Goal: Transaction & Acquisition: Purchase product/service

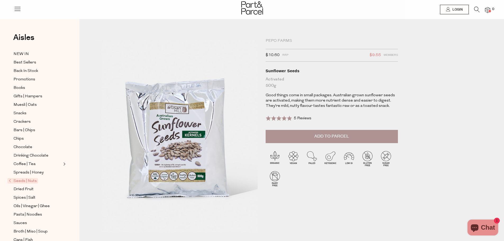
click at [333, 135] on span "Add to Parcel" at bounding box center [332, 136] width 35 height 6
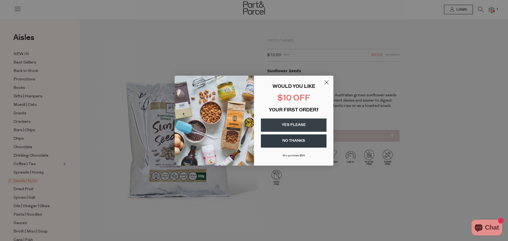
click at [309, 116] on div "YES PLEASE" at bounding box center [293, 124] width 69 height 17
click at [310, 127] on button "YES PLEASE" at bounding box center [294, 125] width 66 height 13
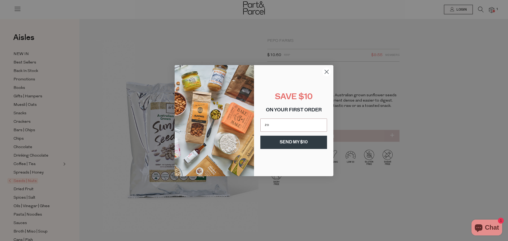
type input "zoenewman1@iprimus.com.au"
click at [293, 144] on button "SEND MY $10" at bounding box center [294, 142] width 67 height 13
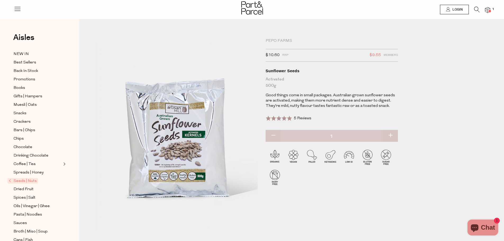
click at [392, 55] on span "Members" at bounding box center [391, 55] width 14 height 7
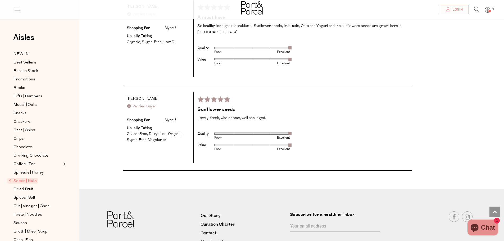
scroll to position [1123, 0]
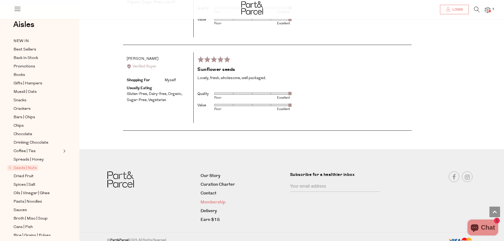
click at [216, 199] on link "Membership" at bounding box center [244, 202] width 86 height 7
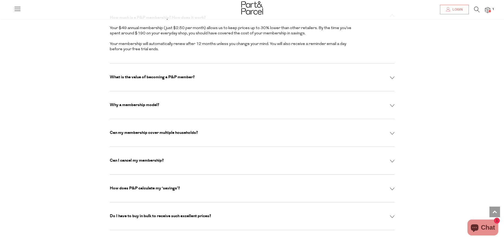
scroll to position [1747, 0]
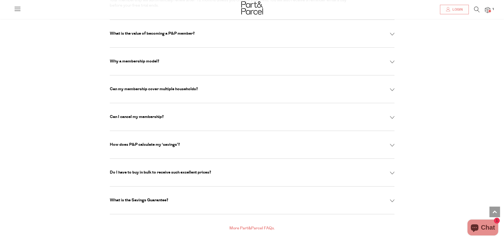
click at [395, 156] on div "Your Parcel Club questions answered How much is a P&P membership? How does it w…" at bounding box center [252, 83] width 293 height 298
click at [393, 172] on img at bounding box center [392, 173] width 5 height 3
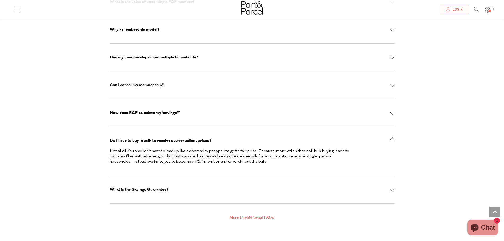
click at [392, 189] on img at bounding box center [392, 190] width 5 height 3
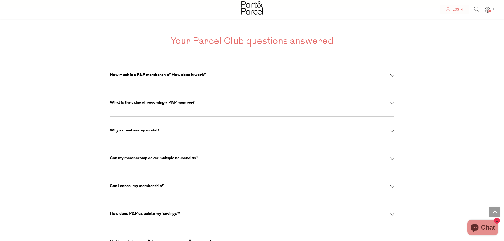
scroll to position [1641, 0]
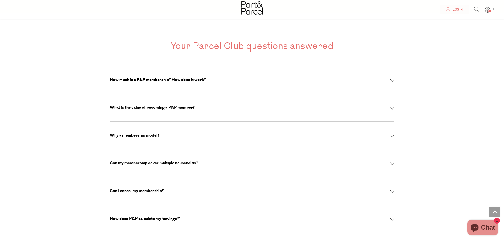
click at [393, 107] on img at bounding box center [392, 108] width 5 height 3
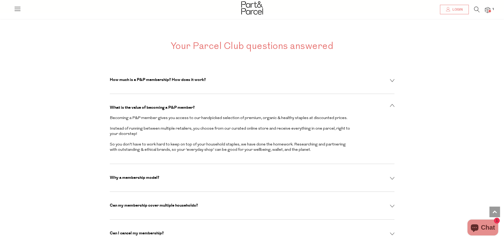
click at [393, 205] on img at bounding box center [392, 206] width 5 height 3
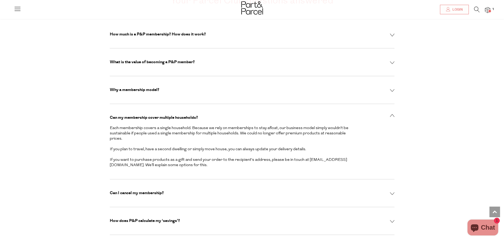
scroll to position [1721, 0]
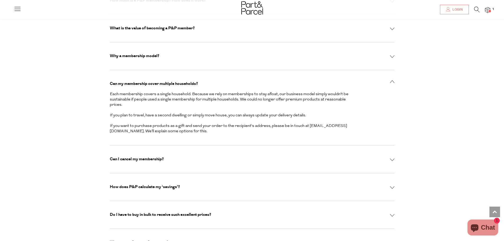
click at [392, 159] on img at bounding box center [392, 160] width 5 height 3
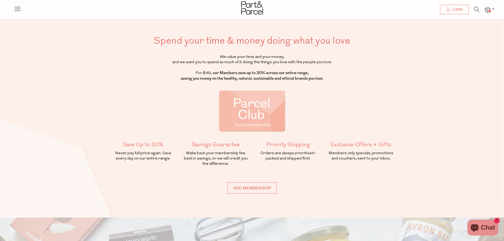
scroll to position [0, 0]
